Goal: Task Accomplishment & Management: Use online tool/utility

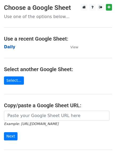
click at [10, 45] on strong "Daily" at bounding box center [9, 47] width 11 height 5
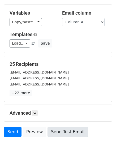
scroll to position [51, 0]
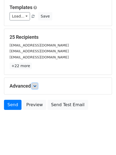
click at [34, 84] on link at bounding box center [35, 86] width 6 height 6
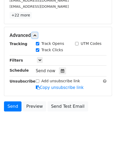
scroll to position [103, 0]
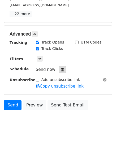
click at [61, 68] on icon at bounding box center [62, 70] width 3 height 4
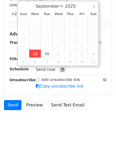
type input "2025-09-29 12:00"
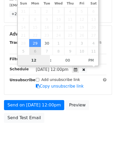
scroll to position [95, 0]
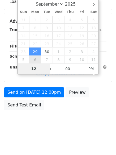
type input "4"
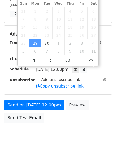
type input "2025-09-29 16:00"
click at [40, 100] on form "Variables Copy/paste... {{Column A}} {{Column B}} {{Column C}} {{Column D}} {{C…" at bounding box center [58, 25] width 108 height 201
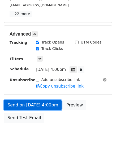
click at [40, 105] on link "Send on Sep 29 at 4:00pm" at bounding box center [33, 105] width 58 height 10
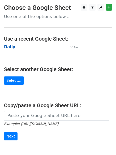
click at [10, 48] on strong "Daily" at bounding box center [9, 47] width 11 height 5
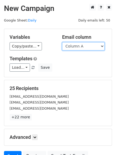
click at [73, 49] on select "Column A Column B Column C Column D Column E Column F" at bounding box center [83, 46] width 43 height 8
select select "Column B"
click at [62, 42] on select "Column A Column B Column C Column D Column E Column F" at bounding box center [83, 46] width 43 height 8
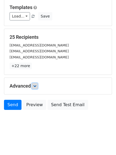
click at [36, 87] on icon at bounding box center [34, 86] width 3 height 3
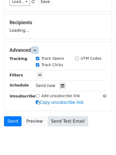
scroll to position [82, 0]
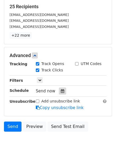
click at [60, 95] on div "Tracking Track Opens UTM Codes Track Clicks Filters Only include spreadsheet ro…" at bounding box center [58, 86] width 97 height 50
click at [61, 92] on icon at bounding box center [62, 91] width 3 height 4
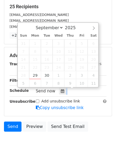
click at [48, 70] on span "23" at bounding box center [47, 67] width 12 height 8
type input "2025-09-30 12:00"
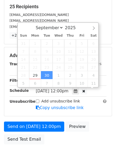
scroll to position [0, 0]
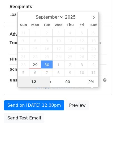
type input "5"
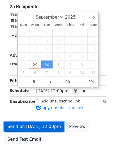
type input "2025-09-30 17:00"
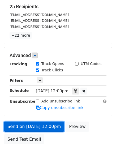
click at [38, 125] on link "Send on Sep 30 at 12:00pm" at bounding box center [34, 127] width 60 height 10
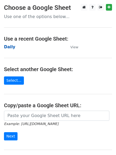
click at [7, 46] on strong "Daily" at bounding box center [9, 47] width 11 height 5
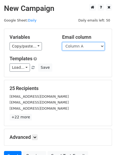
drag, startPoint x: 0, startPoint y: 0, endPoint x: 80, endPoint y: 46, distance: 92.0
click at [80, 46] on select "Column A Column B Column C Column D Column E Column F" at bounding box center [83, 46] width 43 height 8
select select "Column C"
click at [62, 42] on select "Column A Column B Column C Column D Column E Column F" at bounding box center [83, 46] width 43 height 8
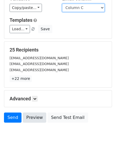
scroll to position [51, 0]
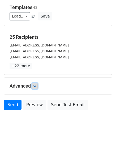
click at [35, 84] on link at bounding box center [35, 86] width 6 height 6
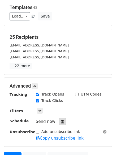
click at [61, 120] on icon at bounding box center [62, 122] width 3 height 4
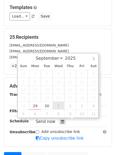
type input "2025-10-01 12:00"
select select "9"
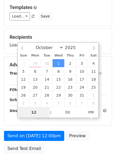
type input "6"
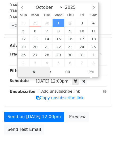
scroll to position [116, 0]
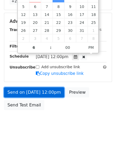
type input "2025-10-01 18:00"
click at [32, 90] on link "Send on Oct 1 at 12:00pm" at bounding box center [34, 93] width 60 height 10
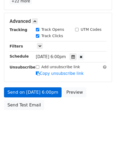
scroll to position [95, 0]
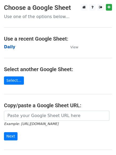
click at [9, 47] on strong "Daily" at bounding box center [9, 47] width 11 height 5
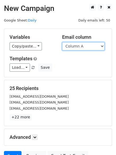
drag, startPoint x: 0, startPoint y: 0, endPoint x: 86, endPoint y: 47, distance: 98.3
click at [86, 47] on select "Column A Column B Column C Column D Column E Column F" at bounding box center [83, 46] width 43 height 8
select select "Column D"
click at [62, 42] on select "Column A Column B Column C Column D Column E Column F" at bounding box center [83, 46] width 43 height 8
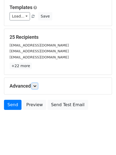
drag, startPoint x: 35, startPoint y: 86, endPoint x: 47, endPoint y: 90, distance: 12.8
click at [34, 86] on link at bounding box center [35, 86] width 6 height 6
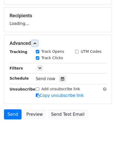
scroll to position [81, 0]
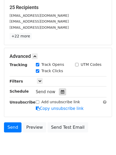
click at [61, 94] on div at bounding box center [62, 92] width 7 height 7
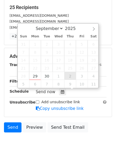
type input "[DATE] 12:00"
select select "9"
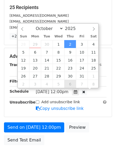
scroll to position [0, 0]
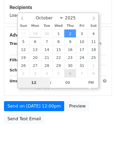
type input "7"
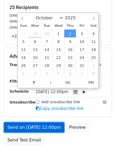
type input "[DATE] 19:00"
click at [36, 125] on link "Send on [DATE] 12:00pm" at bounding box center [34, 128] width 60 height 10
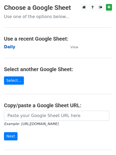
click at [4, 46] on strong "Daily" at bounding box center [9, 47] width 11 height 5
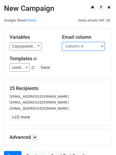
click at [84, 48] on select "Column A Column B Column C Column D Column E Column F" at bounding box center [83, 46] width 43 height 8
select select "Column E"
click at [62, 42] on select "Column A Column B Column C Column D Column E Column F" at bounding box center [83, 46] width 43 height 8
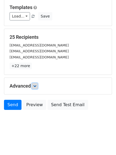
click at [37, 88] on link at bounding box center [35, 86] width 6 height 6
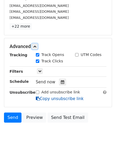
scroll to position [103, 0]
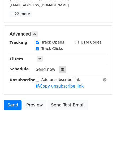
click at [61, 70] on icon at bounding box center [62, 70] width 3 height 4
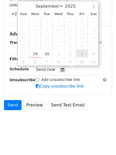
type input "2025-10-03 12:00"
select select "9"
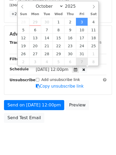
scroll to position [0, 0]
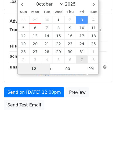
type input "8"
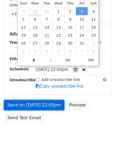
type input "2025-10-03 20:00"
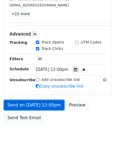
click at [37, 104] on link "Send on Oct 3 at 12:00pm" at bounding box center [34, 105] width 60 height 10
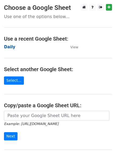
click at [9, 45] on strong "Daily" at bounding box center [9, 47] width 11 height 5
click at [9, 46] on strong "Daily" at bounding box center [9, 47] width 11 height 5
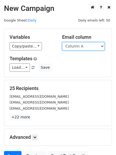
click at [81, 47] on select "Column A Column B Column C Column D Column E Column F" at bounding box center [83, 46] width 43 height 8
select select "Column F"
click at [62, 42] on select "Column A Column B Column C Column D Column E Column F" at bounding box center [83, 46] width 43 height 8
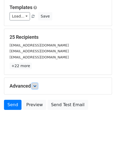
click at [34, 87] on icon at bounding box center [34, 86] width 3 height 3
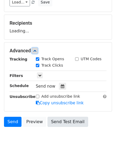
scroll to position [82, 0]
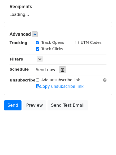
click at [61, 69] on icon at bounding box center [62, 70] width 3 height 4
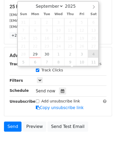
type input "2025-10-04 12:00"
select select "9"
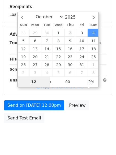
type input "9"
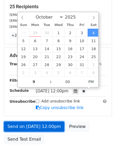
type input "2025-10-04 21:00"
click at [43, 125] on link "Send on Oct 4 at 12:00pm" at bounding box center [34, 127] width 60 height 10
